Goal: Information Seeking & Learning: Learn about a topic

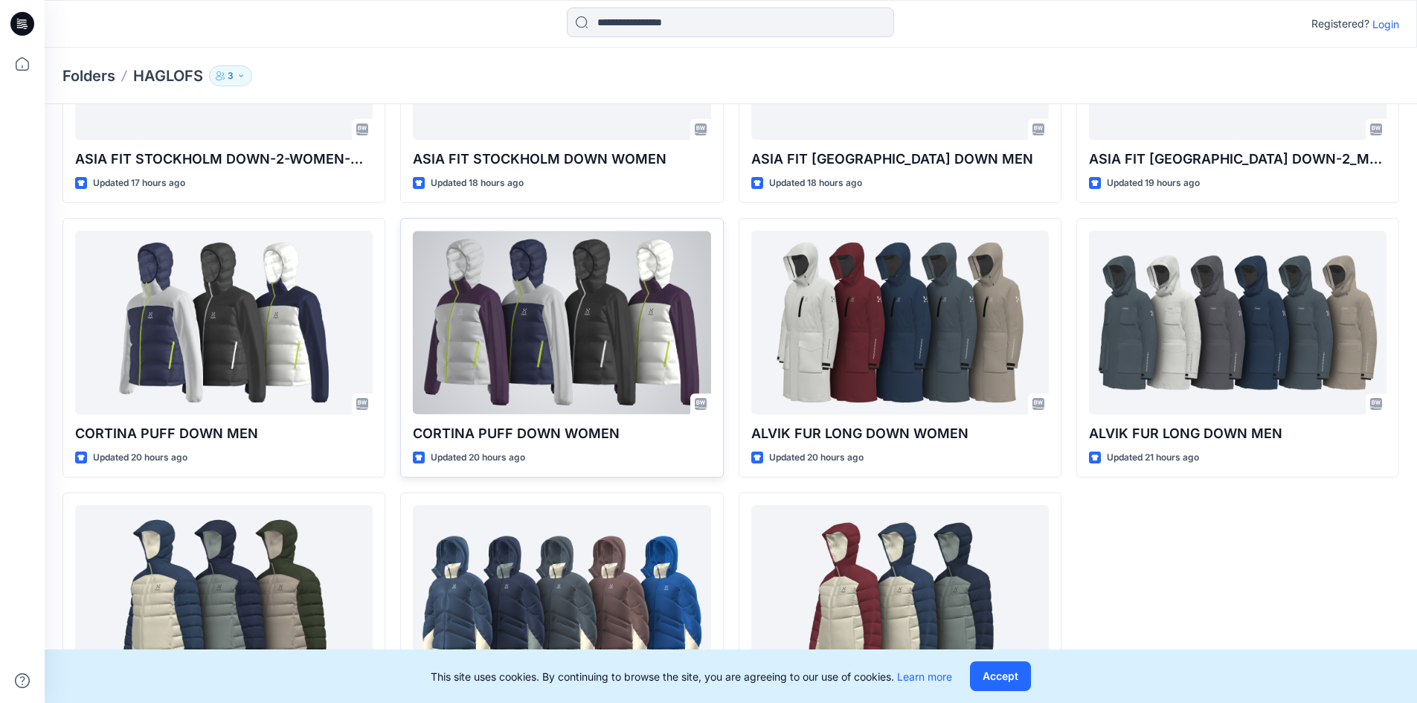
scroll to position [291, 0]
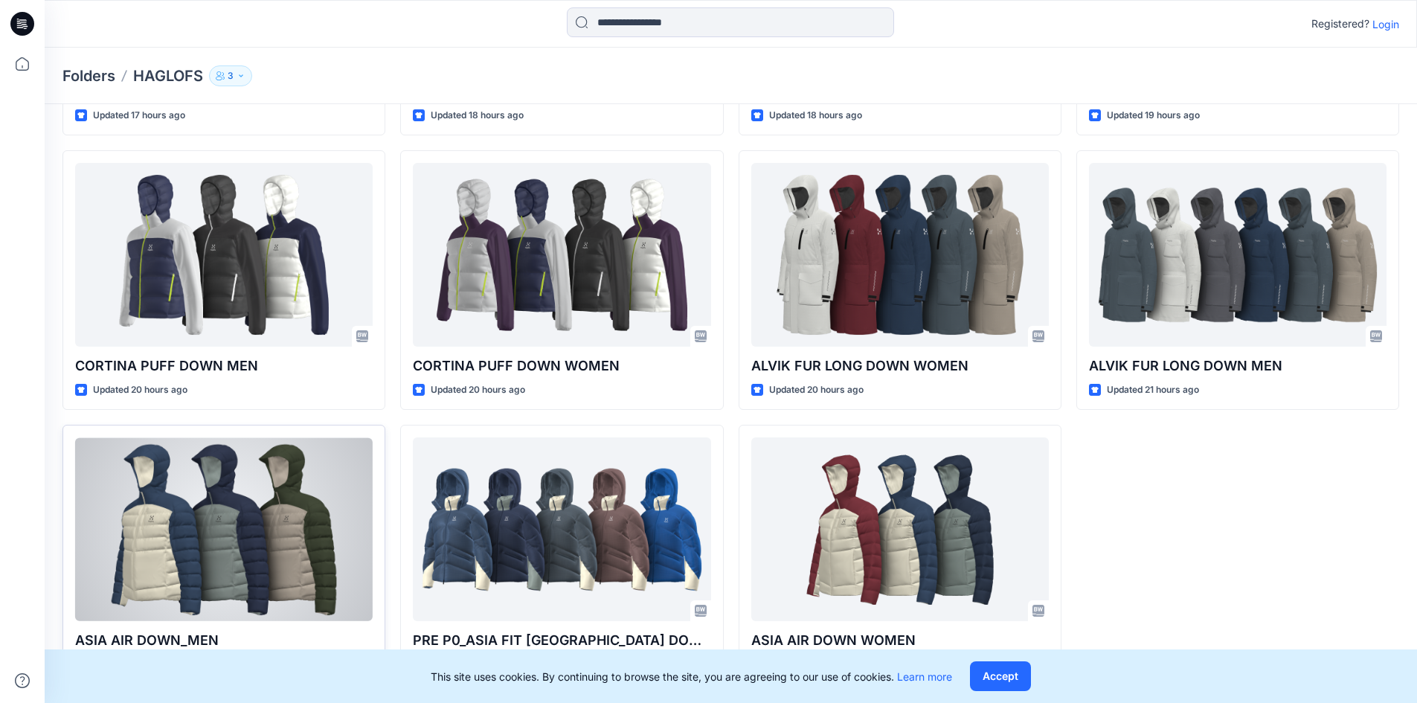
click at [238, 437] on div at bounding box center [223, 529] width 297 height 184
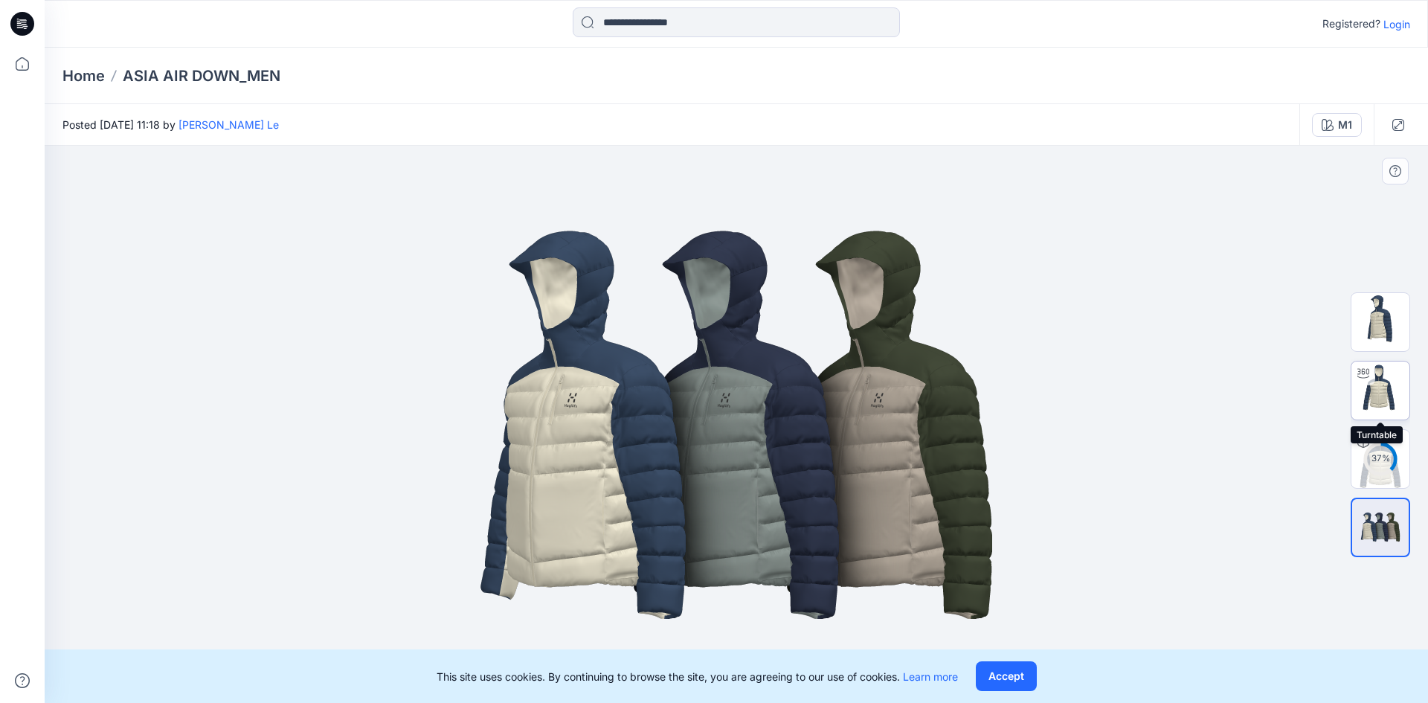
click at [393, 393] on img at bounding box center [1380, 390] width 58 height 58
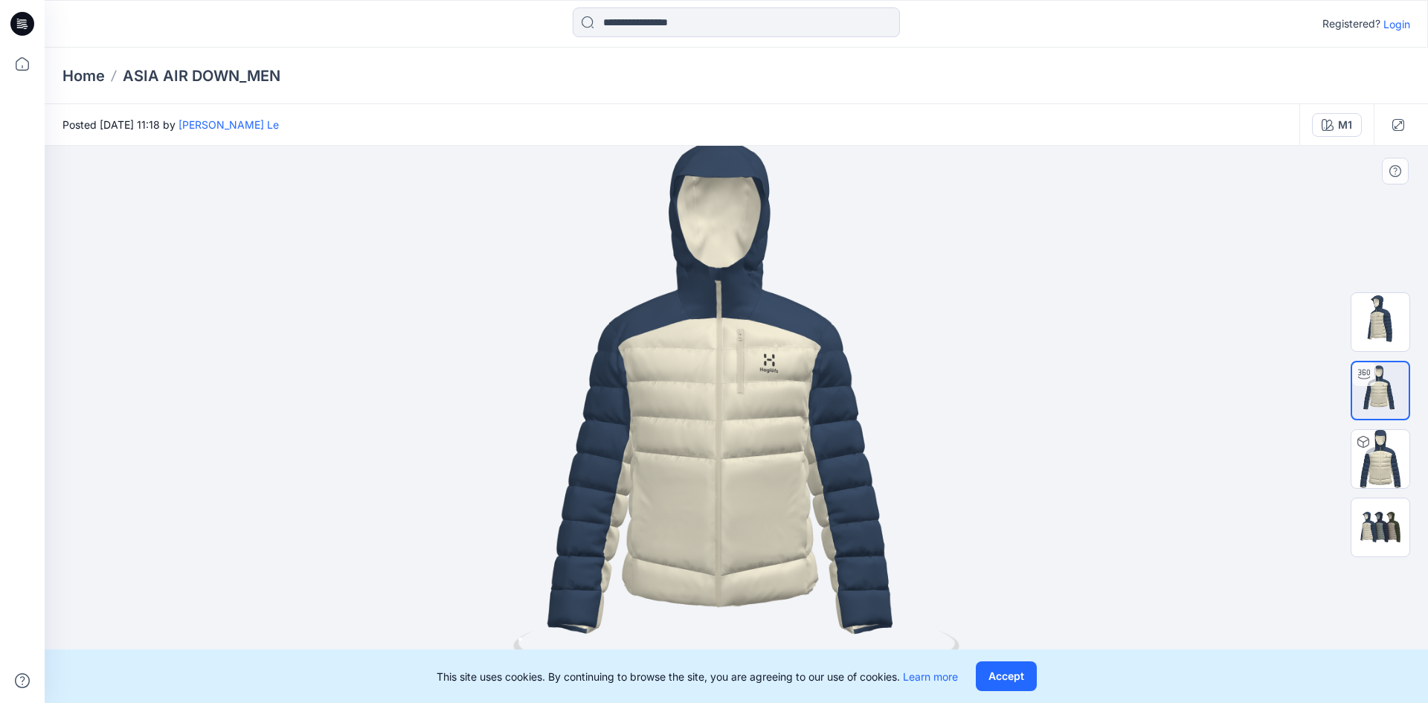
drag, startPoint x: 736, startPoint y: 412, endPoint x: 561, endPoint y: 419, distance: 174.9
click at [393, 418] on img at bounding box center [736, 421] width 630 height 630
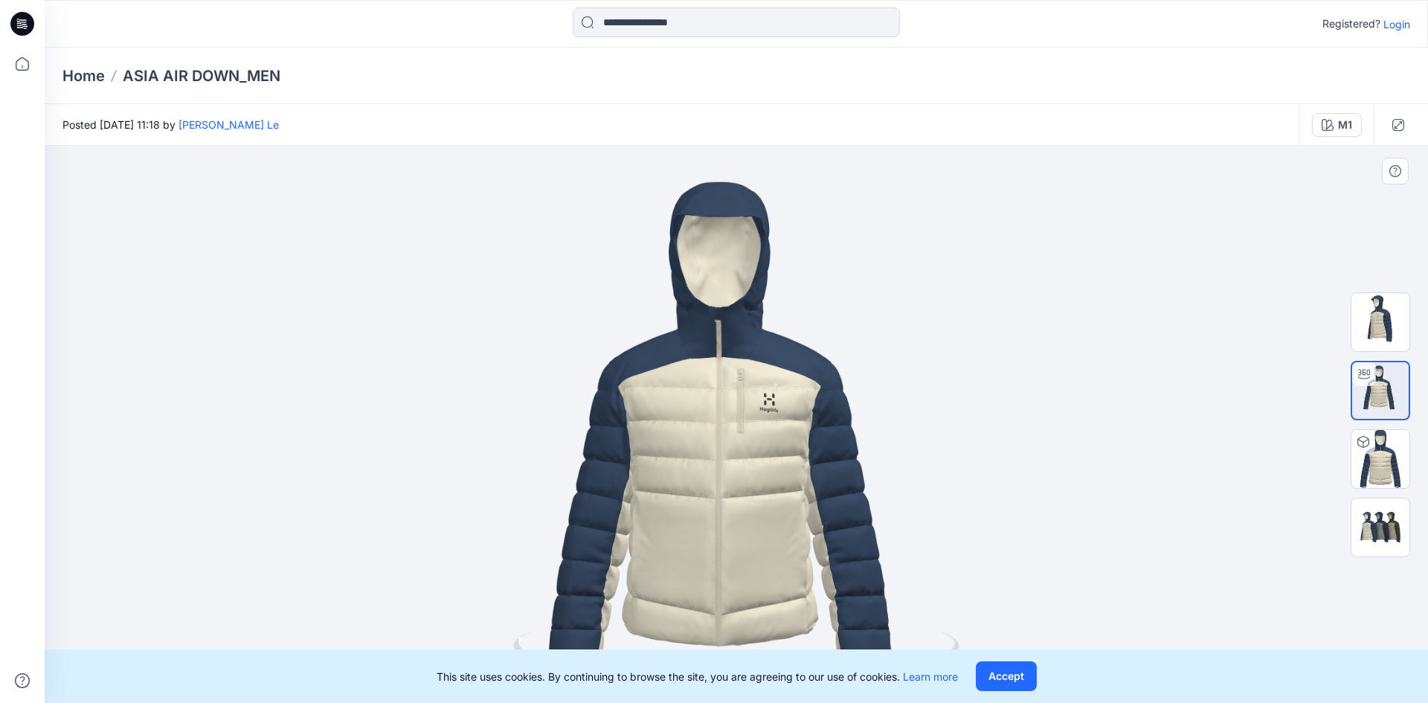
drag, startPoint x: 734, startPoint y: 414, endPoint x: 964, endPoint y: 455, distance: 233.6
click at [393, 437] on img at bounding box center [736, 461] width 630 height 630
click at [393, 395] on img at bounding box center [1380, 390] width 57 height 57
click at [393, 437] on img at bounding box center [1380, 459] width 58 height 58
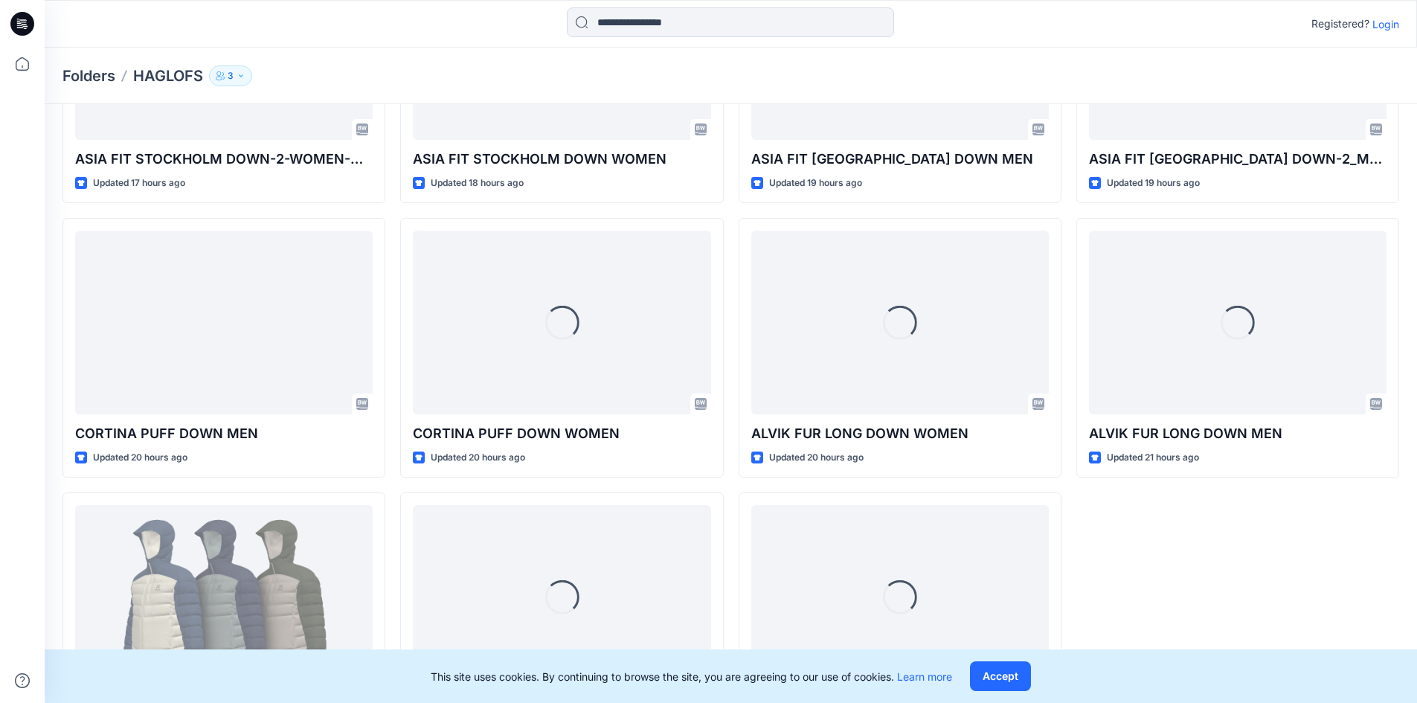
scroll to position [291, 0]
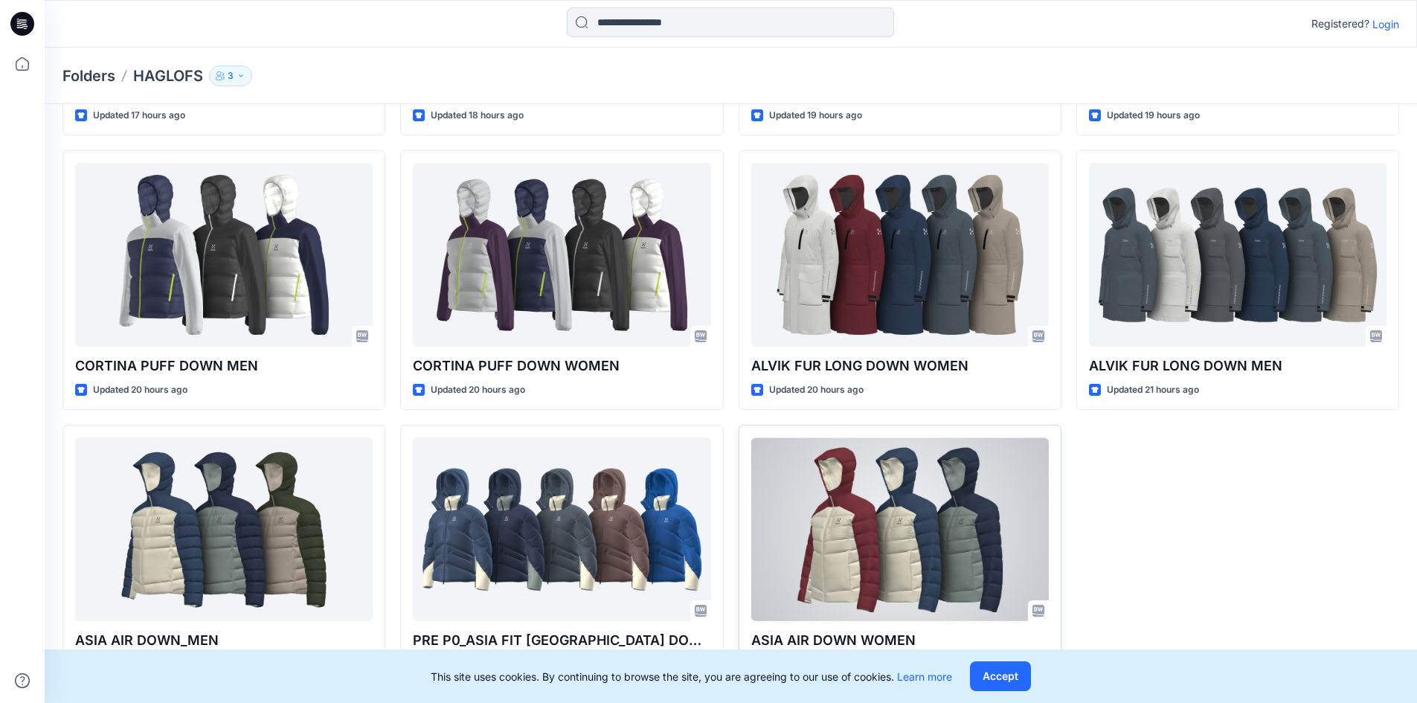
click at [855, 521] on div at bounding box center [899, 529] width 297 height 184
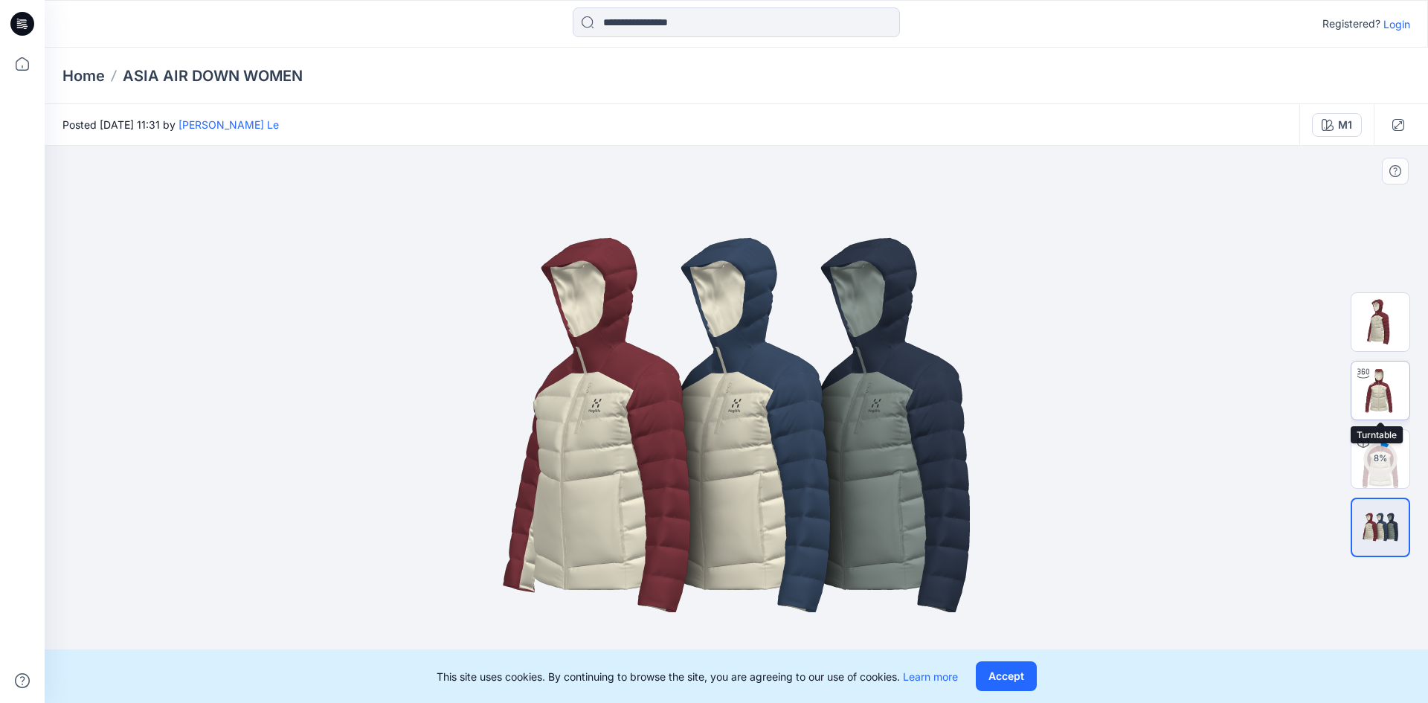
click at [1388, 390] on img at bounding box center [1380, 390] width 58 height 58
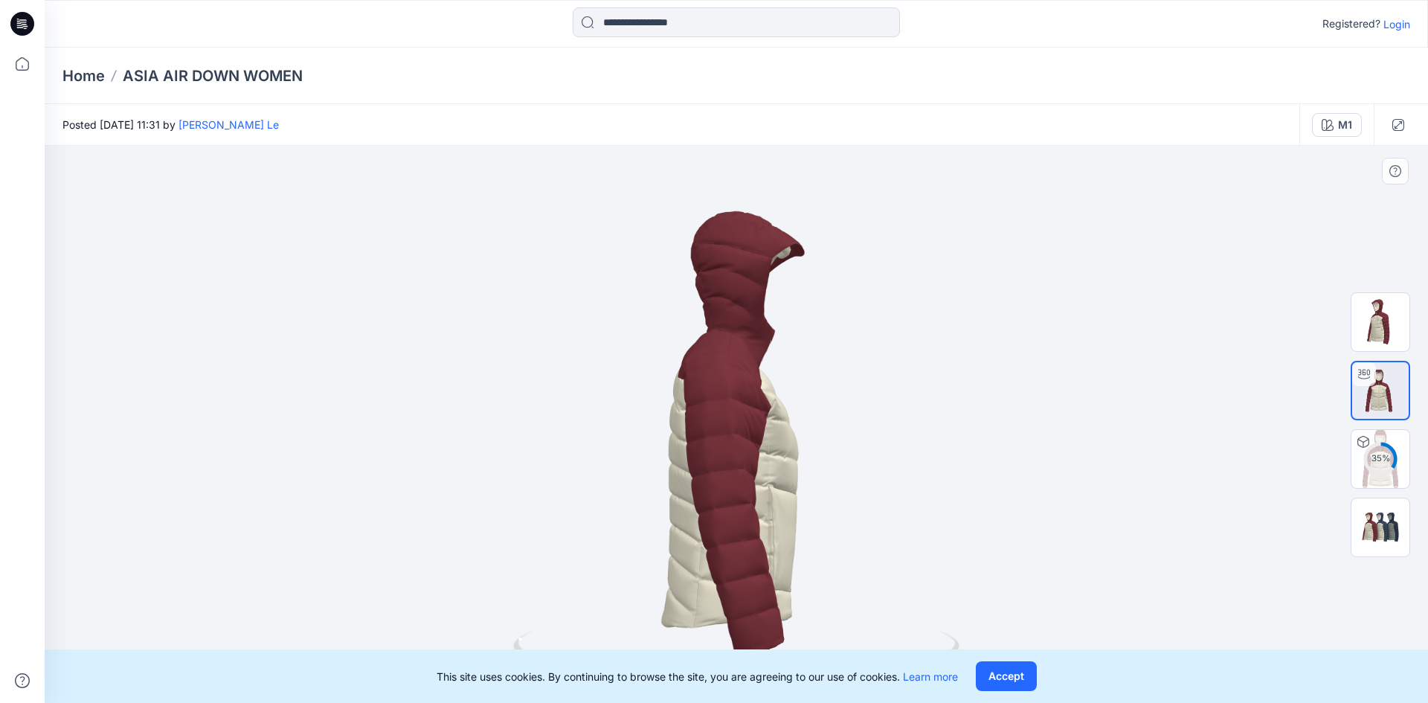
drag, startPoint x: 710, startPoint y: 477, endPoint x: 774, endPoint y: 483, distance: 64.9
click at [774, 483] on div at bounding box center [736, 424] width 1383 height 557
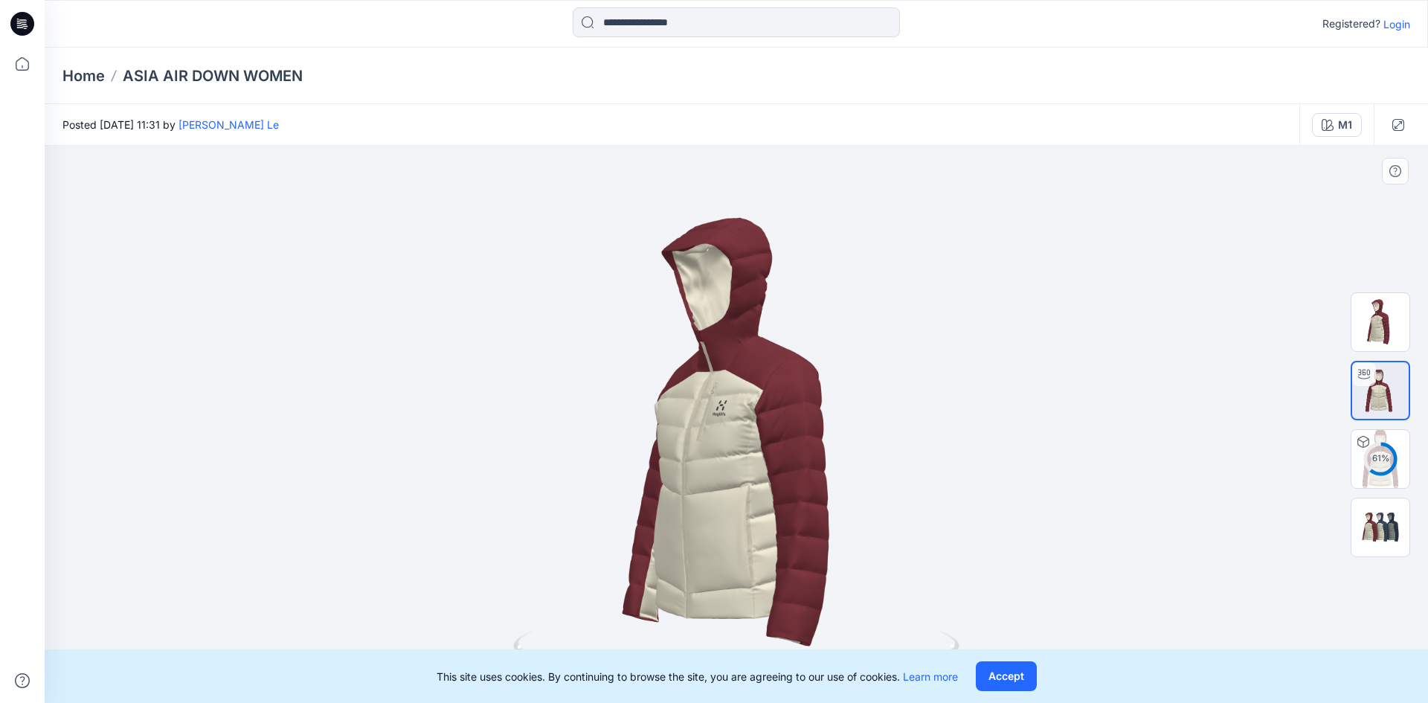
drag, startPoint x: 757, startPoint y: 479, endPoint x: 583, endPoint y: 477, distance: 174.0
click at [583, 477] on div at bounding box center [736, 424] width 1383 height 557
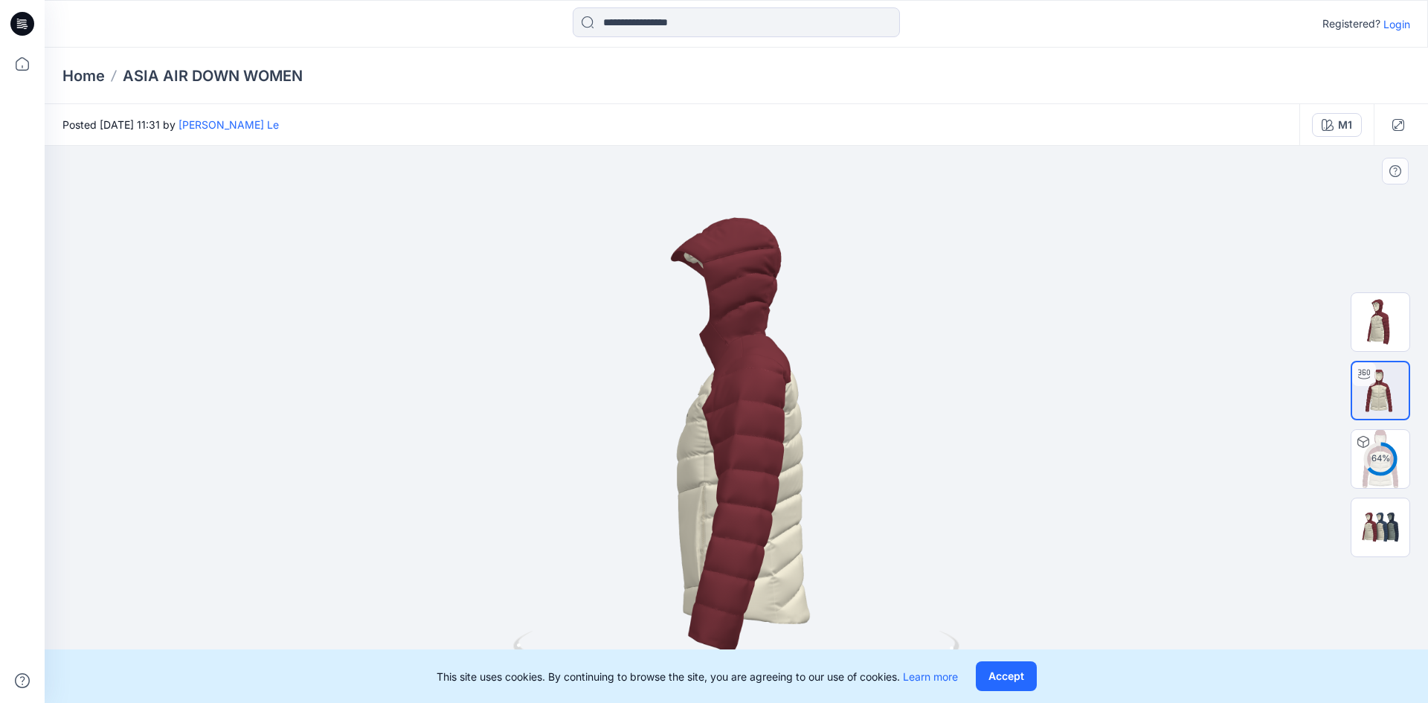
drag, startPoint x: 772, startPoint y: 533, endPoint x: 702, endPoint y: 312, distance: 232.4
click at [702, 311] on div at bounding box center [736, 424] width 1383 height 557
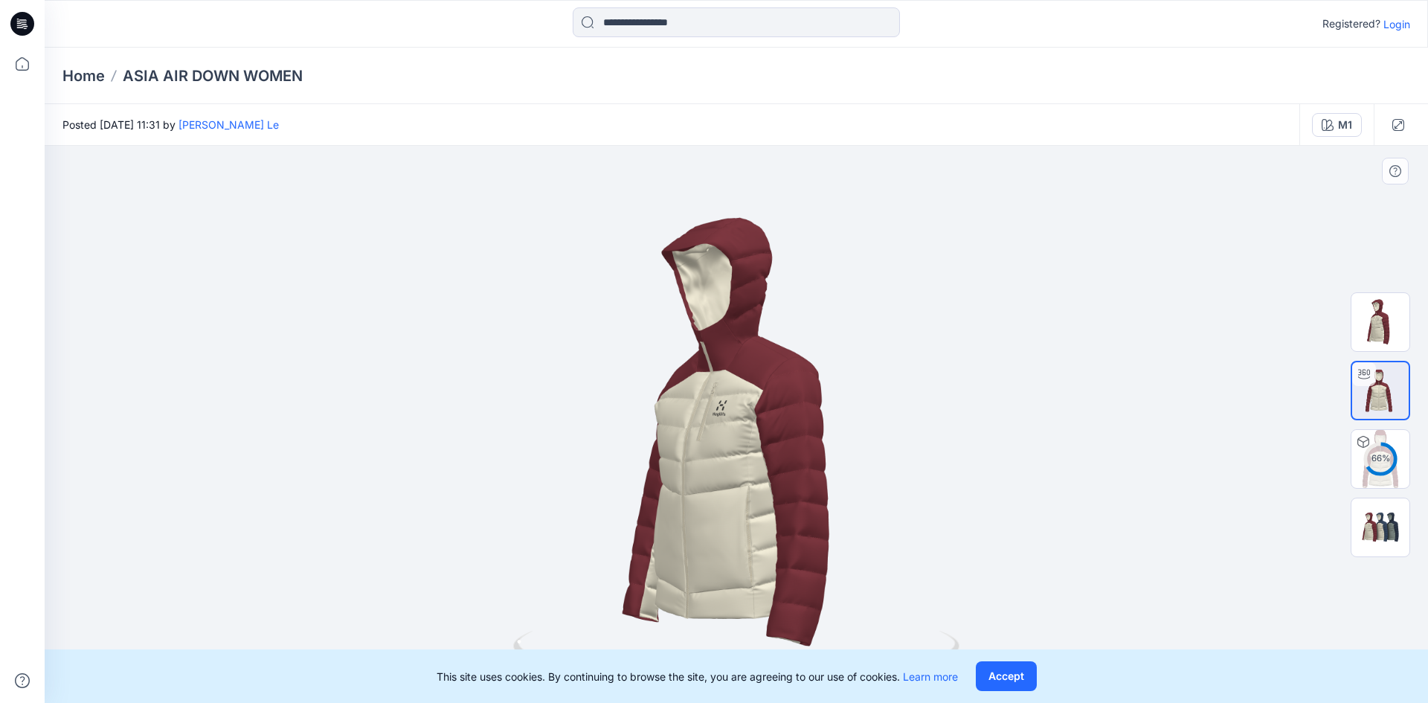
drag, startPoint x: 748, startPoint y: 486, endPoint x: 793, endPoint y: 385, distance: 111.2
click at [785, 319] on div at bounding box center [736, 424] width 1383 height 557
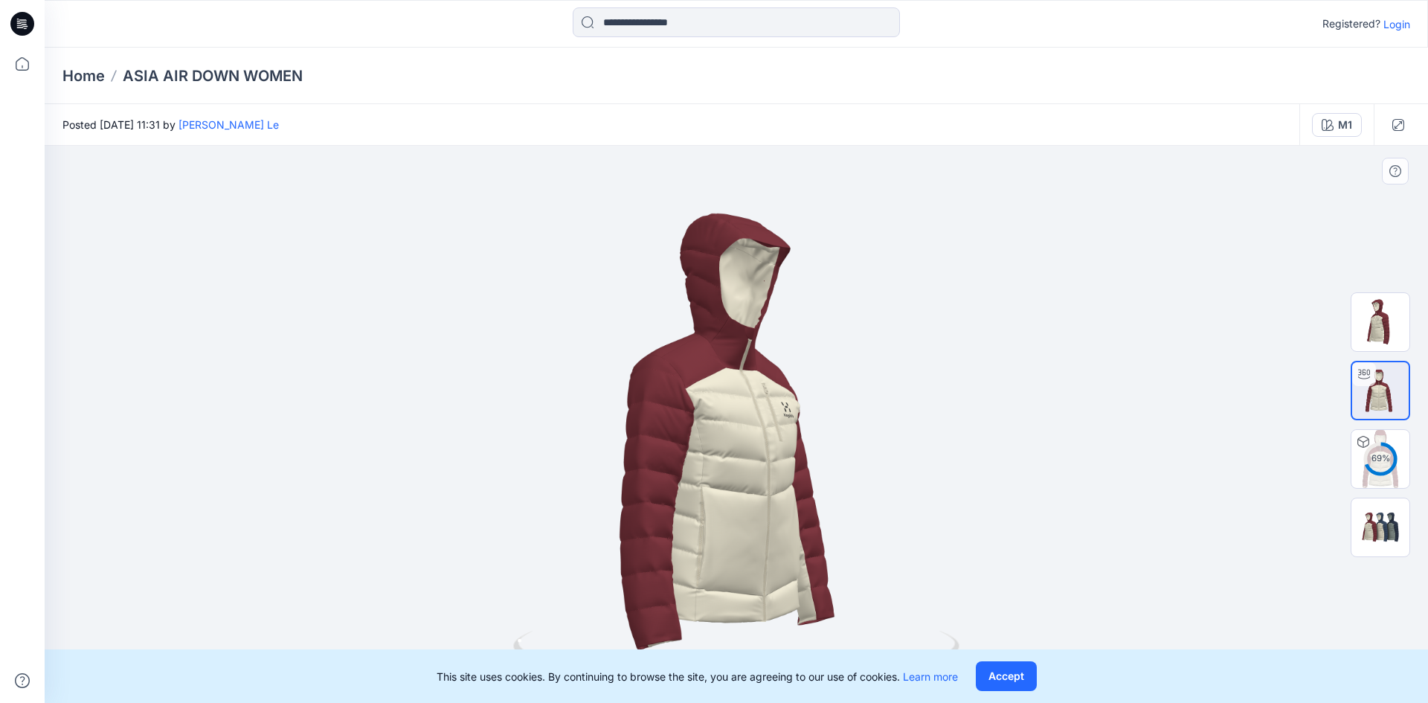
drag, startPoint x: 805, startPoint y: 514, endPoint x: 913, endPoint y: 514, distance: 107.8
click at [913, 514] on div at bounding box center [736, 424] width 1383 height 557
click at [978, 510] on div at bounding box center [736, 424] width 1383 height 557
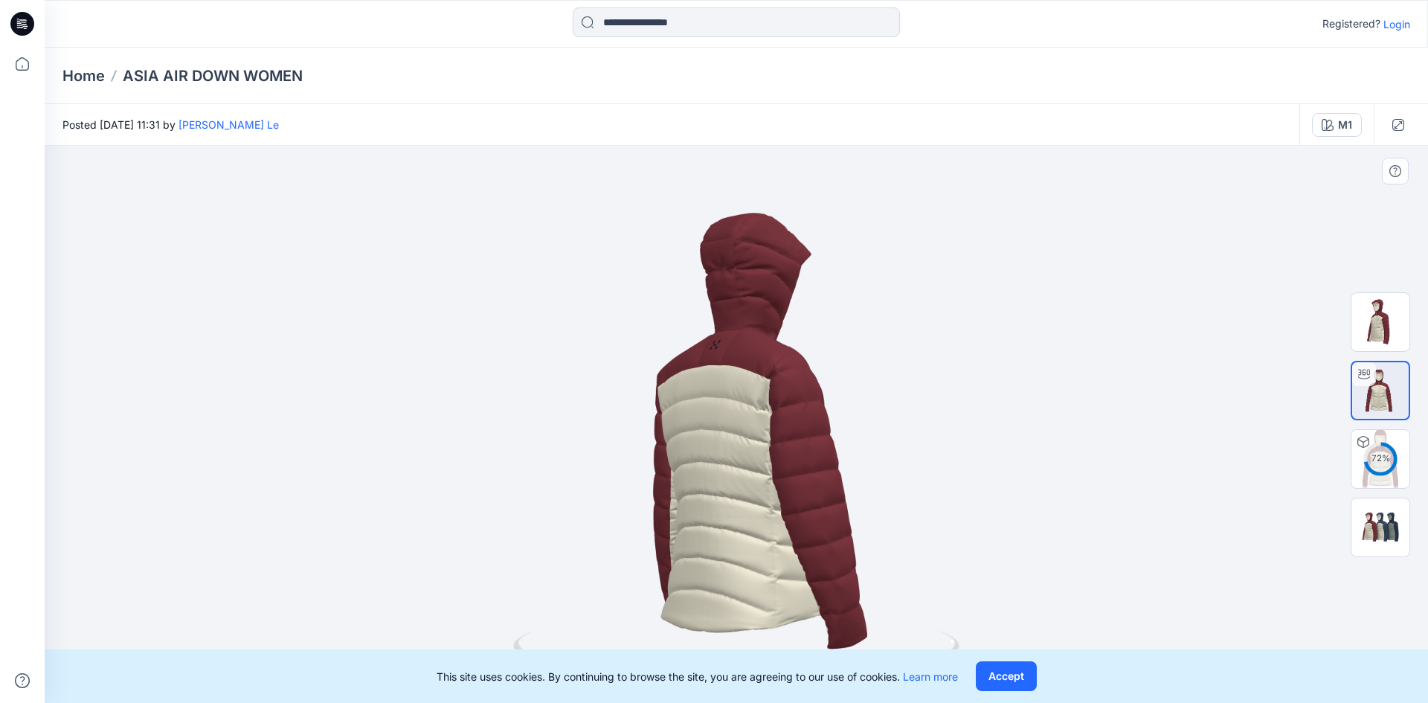
drag, startPoint x: 859, startPoint y: 512, endPoint x: 979, endPoint y: 508, distance: 120.6
click at [979, 508] on div at bounding box center [736, 424] width 1383 height 557
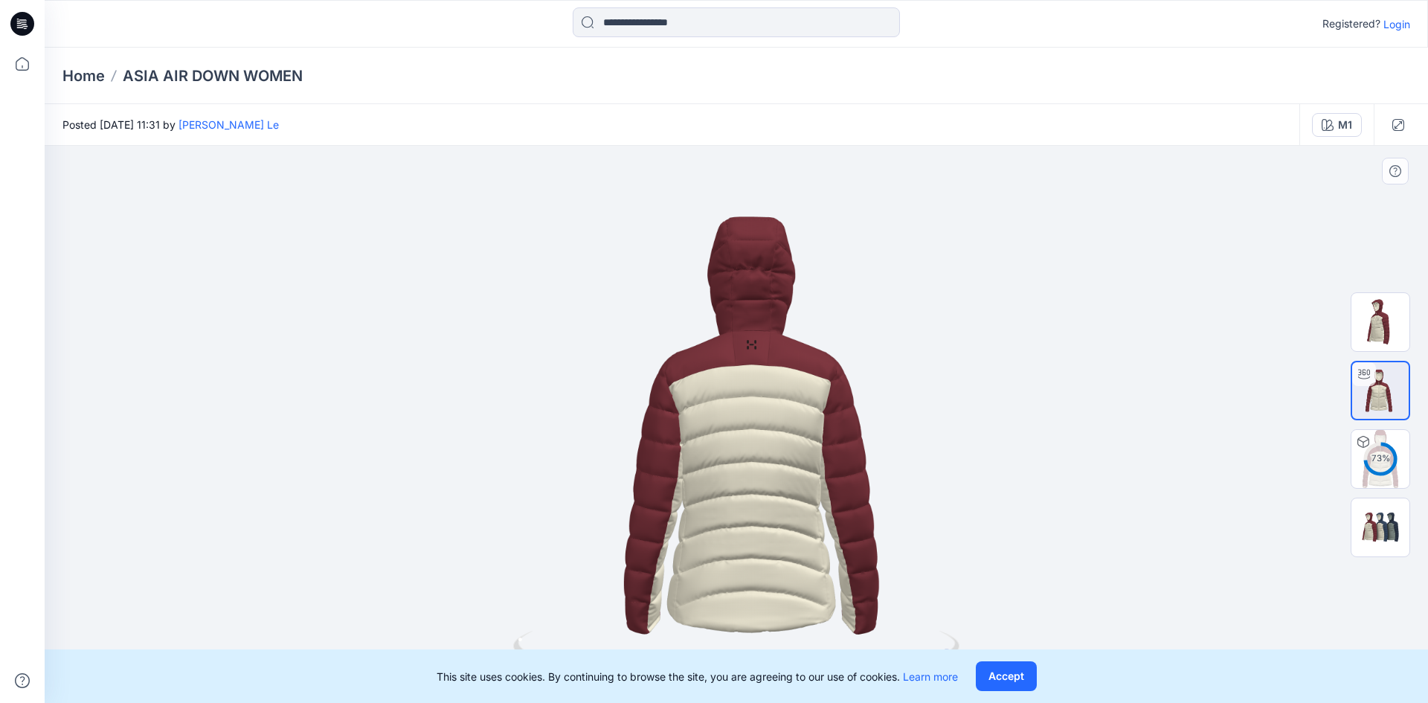
drag, startPoint x: 746, startPoint y: 521, endPoint x: 831, endPoint y: 521, distance: 84.8
click at [850, 521] on div at bounding box center [736, 424] width 1383 height 557
drag, startPoint x: 730, startPoint y: 524, endPoint x: 640, endPoint y: 524, distance: 90.0
click at [640, 524] on div at bounding box center [736, 424] width 1383 height 557
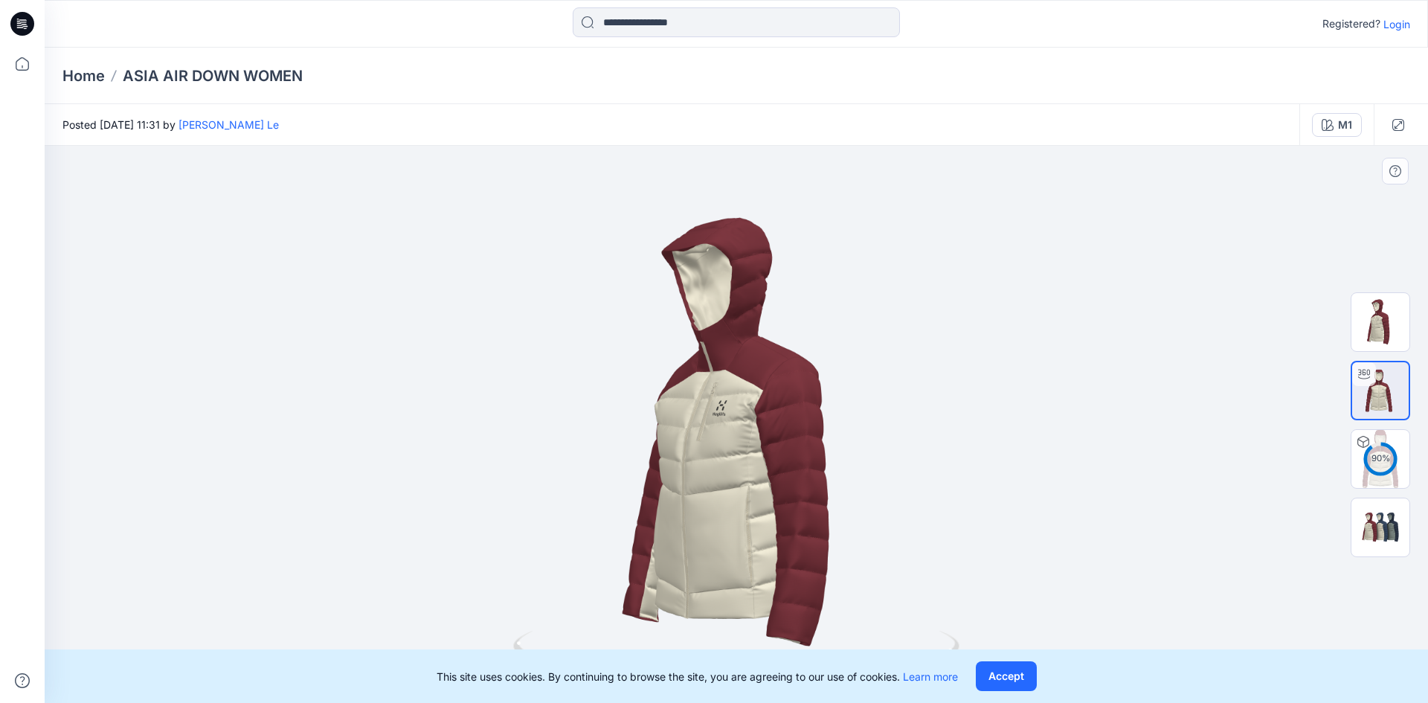
drag, startPoint x: 849, startPoint y: 483, endPoint x: 998, endPoint y: 506, distance: 151.4
click at [996, 506] on div at bounding box center [736, 424] width 1383 height 557
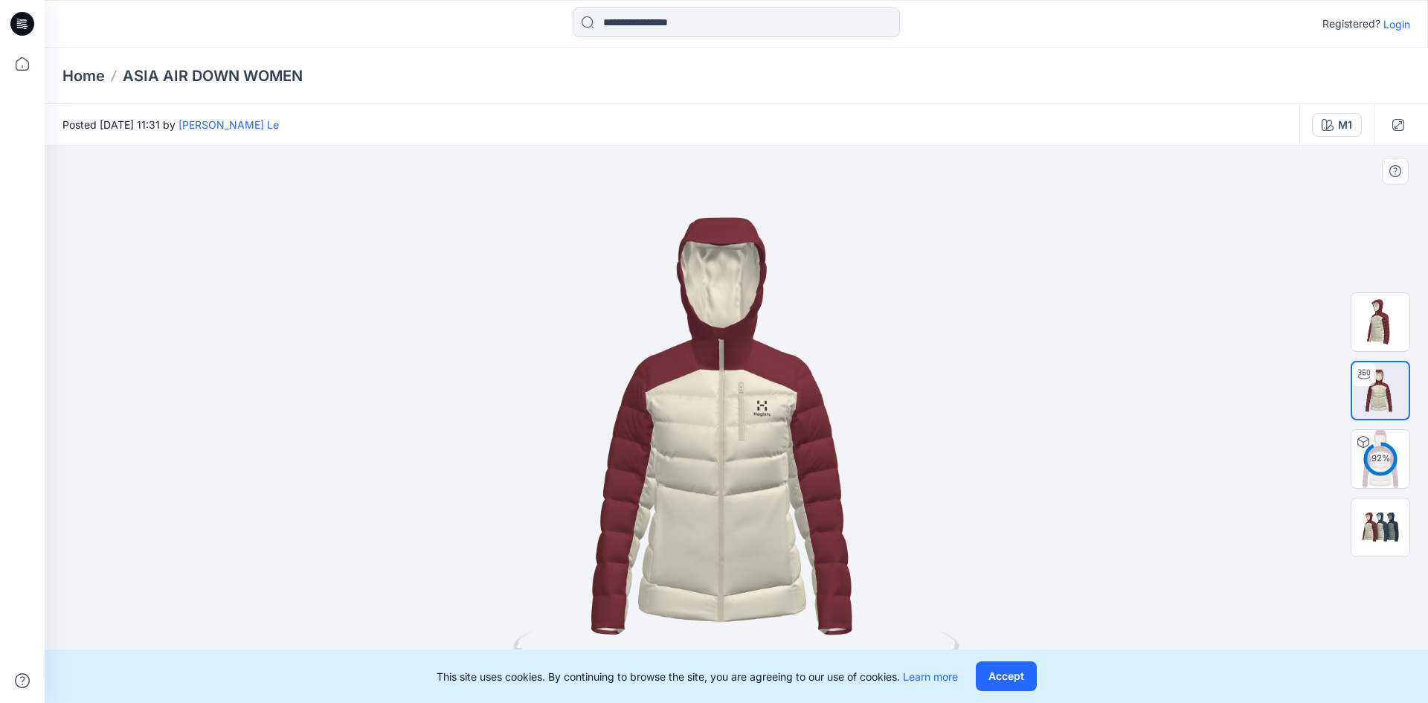
drag, startPoint x: 855, startPoint y: 518, endPoint x: 875, endPoint y: 515, distance: 21.0
click at [875, 515] on div at bounding box center [736, 424] width 1383 height 557
